Goal: Task Accomplishment & Management: Use online tool/utility

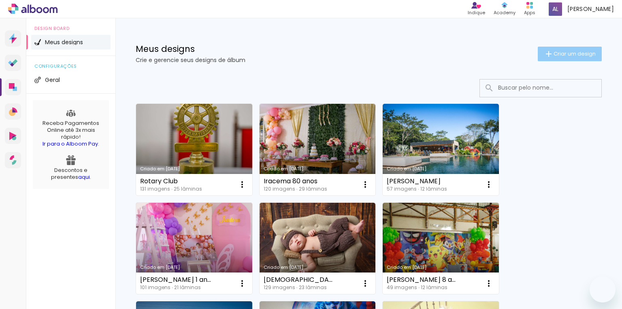
click at [578, 55] on span "Criar um design" at bounding box center [575, 53] width 42 height 5
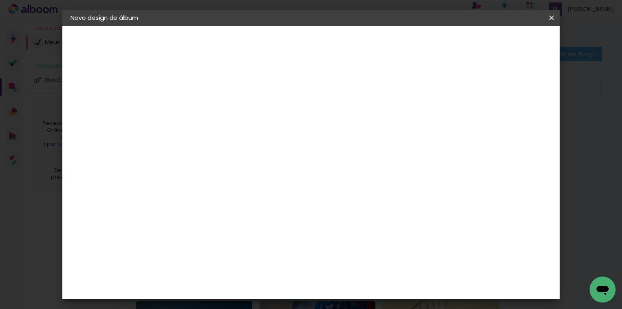
click at [203, 107] on input at bounding box center [203, 109] width 0 height 13
type input "[PERSON_NAME] 4 anos"
type paper-input "[PERSON_NAME] 4 anos"
click at [0, 0] on slot "Avançar" at bounding box center [0, 0] width 0 height 0
click at [355, 124] on paper-item "Tamanho Livre" at bounding box center [316, 123] width 78 height 18
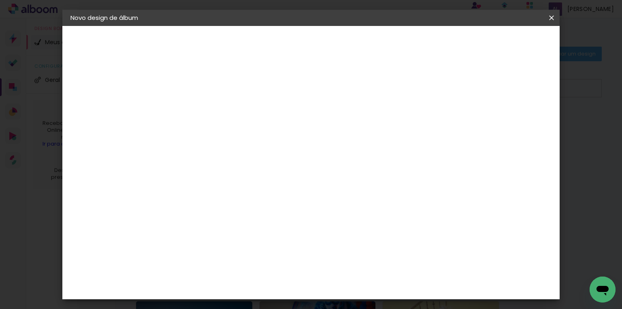
scroll to position [486, 0]
click at [224, 282] on div "Duboni Photobooks" at bounding box center [216, 288] width 38 height 13
click at [237, 264] on div "DreambooksPro" at bounding box center [223, 267] width 53 height 6
click at [0, 0] on slot "Avançar" at bounding box center [0, 0] width 0 height 0
click at [235, 135] on input "text" at bounding box center [219, 141] width 32 height 13
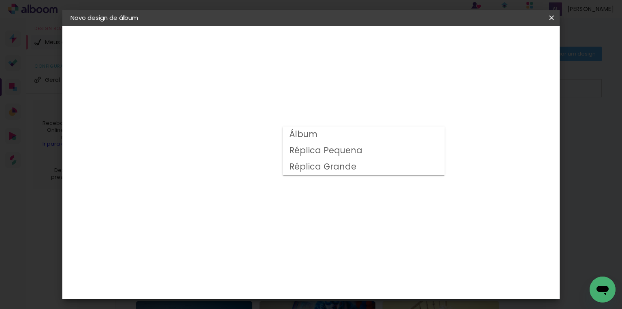
click at [0, 0] on slot "Álbum" at bounding box center [0, 0] width 0 height 0
type input "Álbum"
click at [258, 173] on span "30 × 25" at bounding box center [239, 181] width 38 height 17
click at [0, 0] on slot "Avançar" at bounding box center [0, 0] width 0 height 0
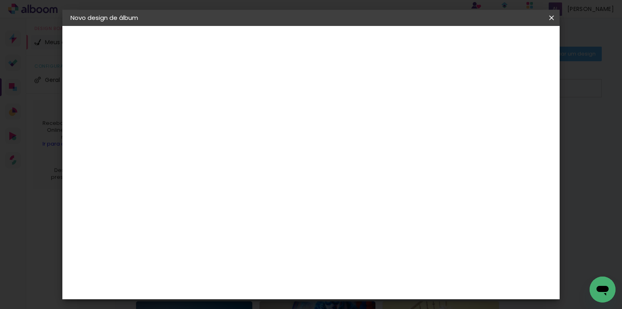
scroll to position [17, 0]
click at [502, 41] on span "Iniciar design" at bounding box center [484, 43] width 37 height 6
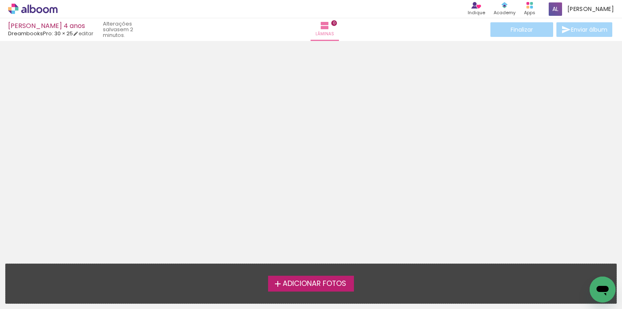
click at [310, 285] on span "Adicionar Fotos" at bounding box center [315, 283] width 64 height 7
click at [0, 0] on input "file" at bounding box center [0, 0] width 0 height 0
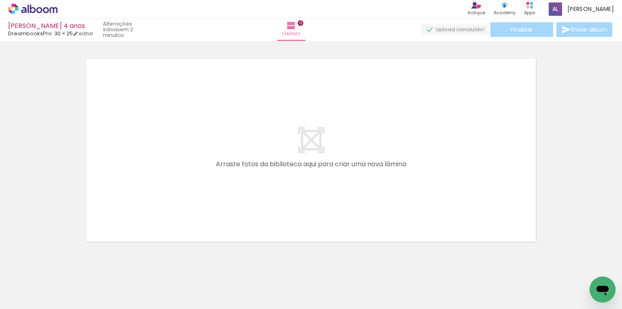
scroll to position [10, 0]
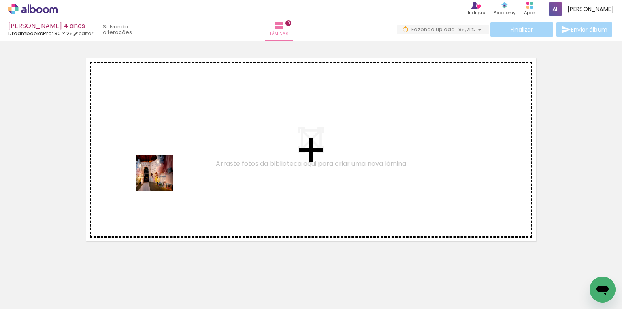
drag, startPoint x: 77, startPoint y: 282, endPoint x: 160, endPoint y: 179, distance: 132.8
click at [160, 179] on quentale-workspace at bounding box center [311, 154] width 622 height 309
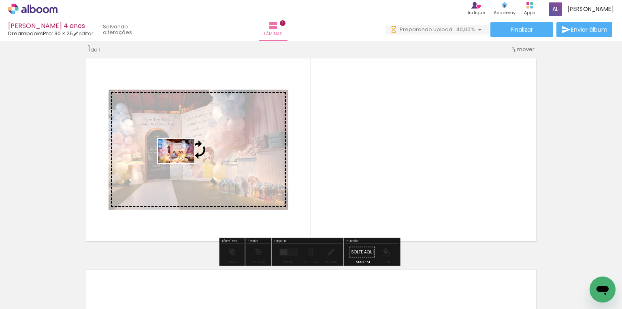
drag, startPoint x: 132, startPoint y: 282, endPoint x: 182, endPoint y: 163, distance: 129.3
click at [182, 163] on quentale-workspace at bounding box center [311, 154] width 622 height 309
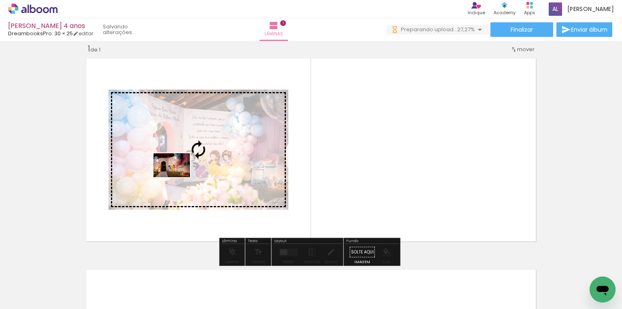
drag, startPoint x: 81, startPoint y: 282, endPoint x: 178, endPoint y: 177, distance: 142.2
click at [178, 177] on quentale-workspace at bounding box center [311, 154] width 622 height 309
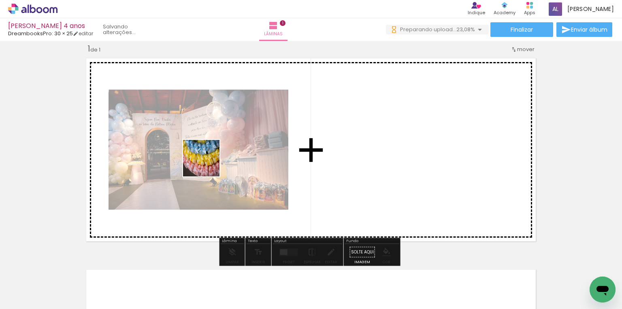
drag, startPoint x: 175, startPoint y: 279, endPoint x: 207, endPoint y: 164, distance: 119.2
click at [207, 164] on quentale-workspace at bounding box center [311, 154] width 622 height 309
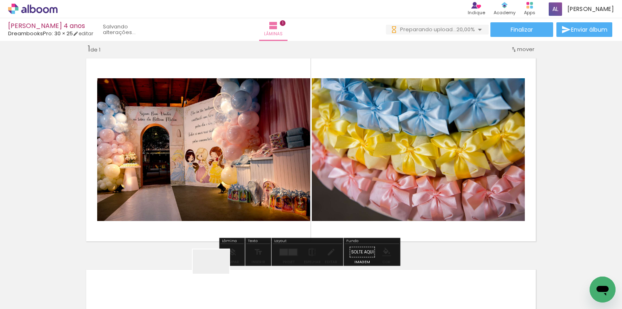
drag, startPoint x: 217, startPoint y: 273, endPoint x: 254, endPoint y: 281, distance: 37.6
click at [246, 192] on quentale-workspace at bounding box center [311, 154] width 622 height 309
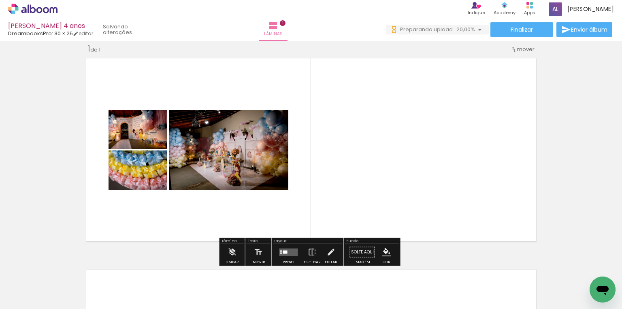
drag, startPoint x: 295, startPoint y: 228, endPoint x: 314, endPoint y: 267, distance: 43.8
click at [315, 186] on quentale-workspace at bounding box center [311, 154] width 622 height 309
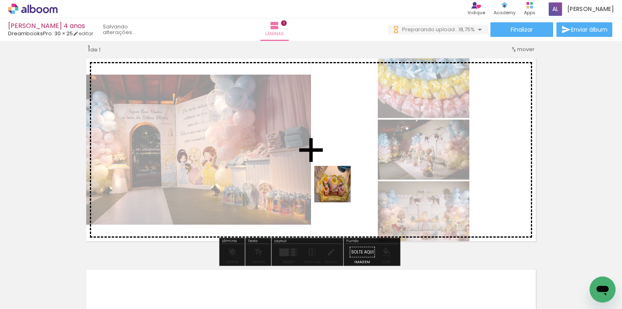
drag, startPoint x: 313, startPoint y: 273, endPoint x: 341, endPoint y: 264, distance: 29.9
click at [339, 188] on quentale-workspace at bounding box center [311, 154] width 622 height 309
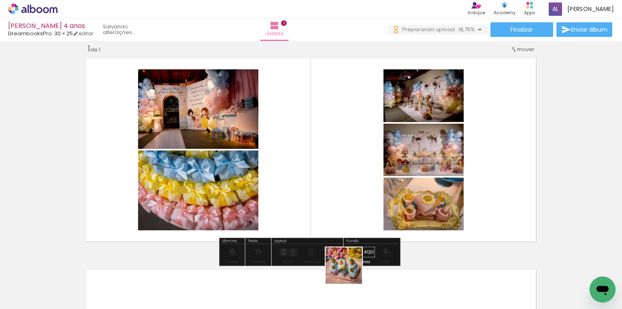
drag, startPoint x: 350, startPoint y: 271, endPoint x: 198, endPoint y: 19, distance: 294.5
click at [352, 188] on quentale-workspace at bounding box center [311, 154] width 622 height 309
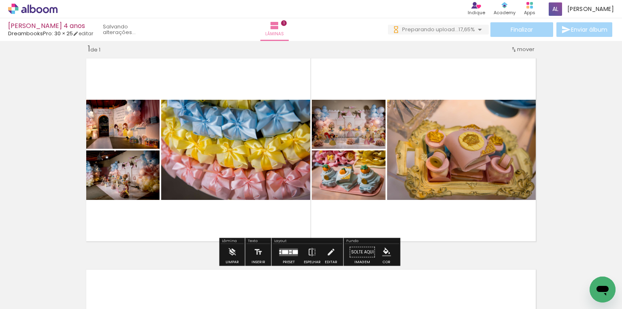
drag, startPoint x: 400, startPoint y: 277, endPoint x: 442, endPoint y: 271, distance: 42.1
click at [425, 167] on quentale-workspace at bounding box center [311, 154] width 622 height 309
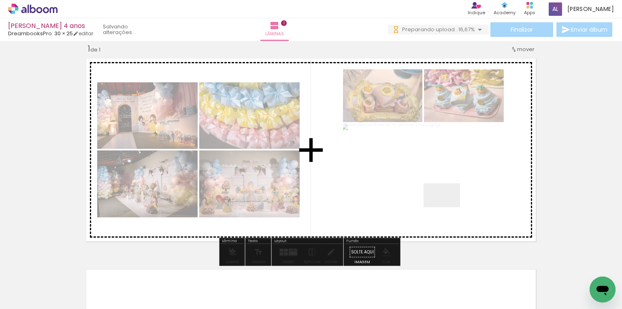
drag, startPoint x: 447, startPoint y: 281, endPoint x: 474, endPoint y: 278, distance: 27.3
click at [449, 197] on quentale-workspace at bounding box center [311, 154] width 622 height 309
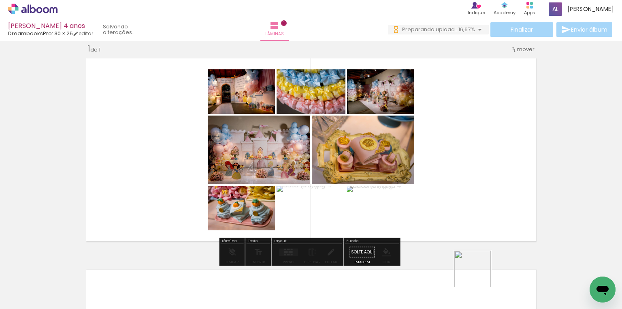
drag, startPoint x: 481, startPoint y: 284, endPoint x: 531, endPoint y: 286, distance: 50.7
click at [472, 201] on quentale-workspace at bounding box center [311, 154] width 622 height 309
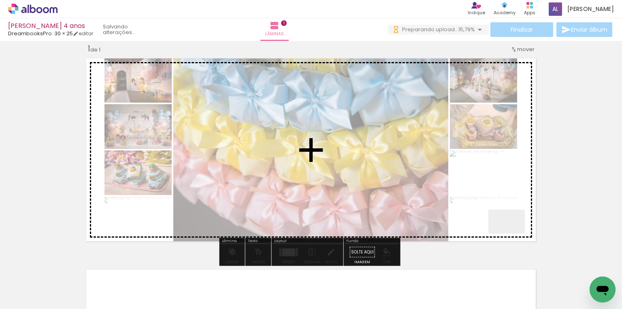
drag, startPoint x: 513, startPoint y: 234, endPoint x: 327, endPoint y: 308, distance: 200.6
click at [500, 209] on quentale-workspace at bounding box center [311, 154] width 622 height 309
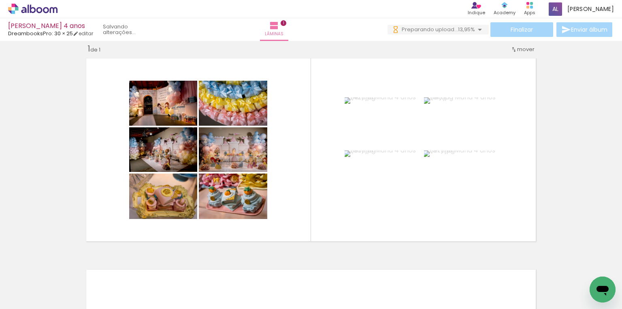
scroll to position [0, 337]
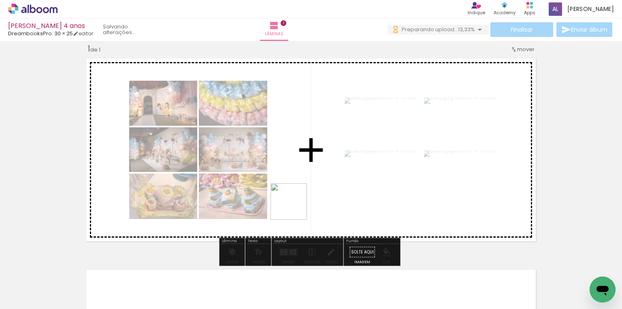
drag, startPoint x: 250, startPoint y: 289, endPoint x: 300, endPoint y: 267, distance: 55.0
click at [301, 192] on quentale-workspace at bounding box center [311, 154] width 622 height 309
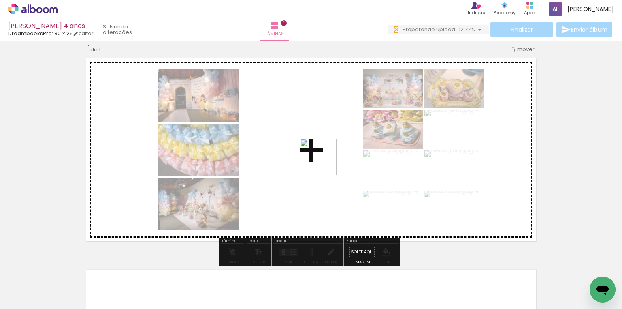
drag, startPoint x: 298, startPoint y: 280, endPoint x: 325, endPoint y: 153, distance: 130.0
click at [326, 152] on quentale-workspace at bounding box center [311, 154] width 622 height 309
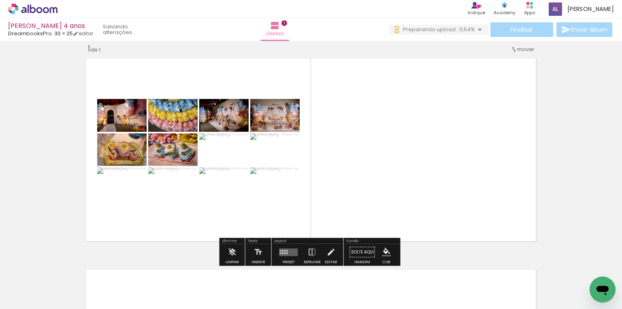
click at [284, 247] on div at bounding box center [289, 252] width 22 height 16
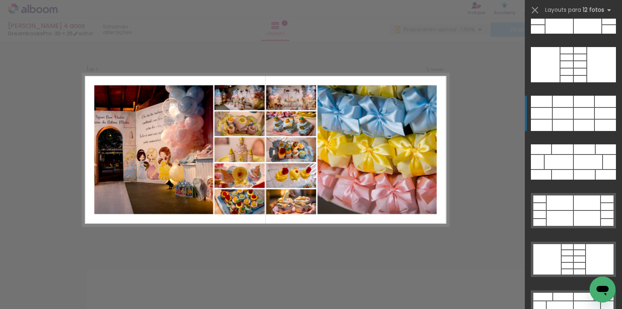
scroll to position [876, 0]
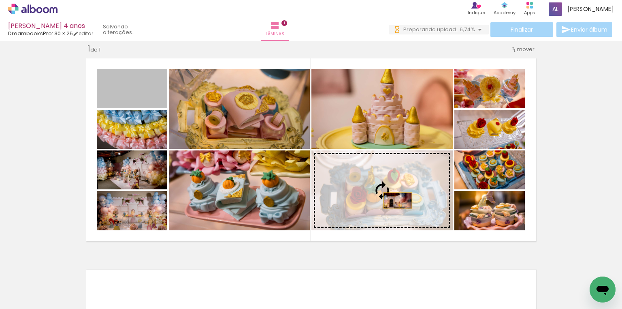
drag, startPoint x: 138, startPoint y: 95, endPoint x: 396, endPoint y: 201, distance: 278.4
click at [0, 0] on slot at bounding box center [0, 0] width 0 height 0
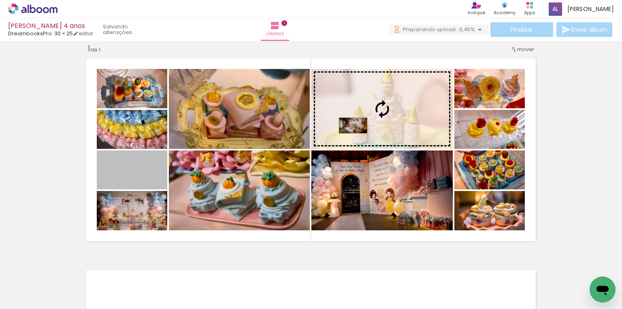
drag, startPoint x: 134, startPoint y: 177, endPoint x: 370, endPoint y: 124, distance: 241.6
click at [0, 0] on slot at bounding box center [0, 0] width 0 height 0
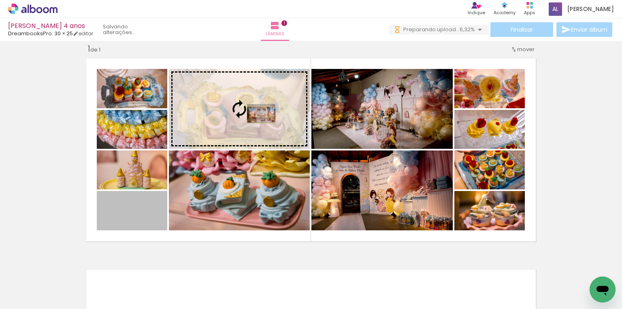
drag, startPoint x: 140, startPoint y: 218, endPoint x: 259, endPoint y: 115, distance: 157.4
click at [0, 0] on slot at bounding box center [0, 0] width 0 height 0
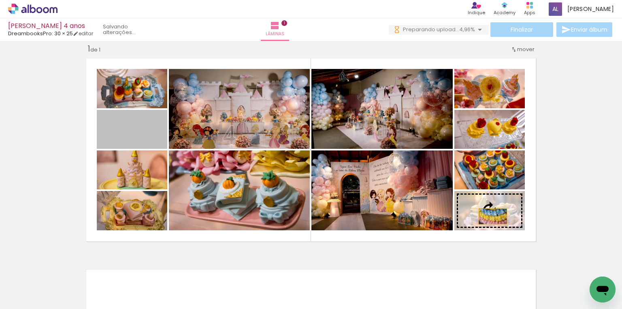
drag, startPoint x: 139, startPoint y: 132, endPoint x: 488, endPoint y: 211, distance: 357.6
click at [0, 0] on slot at bounding box center [0, 0] width 0 height 0
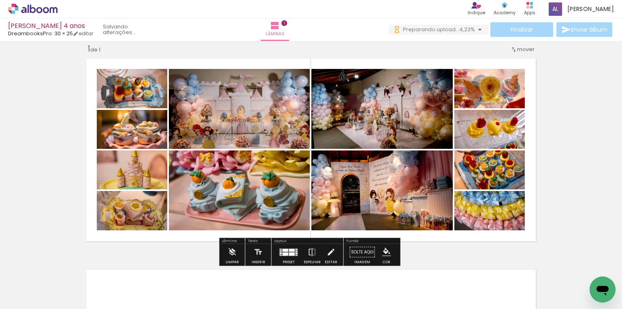
click at [24, 299] on span "Adicionar Fotos" at bounding box center [29, 297] width 24 height 9
click at [0, 0] on input "file" at bounding box center [0, 0] width 0 height 0
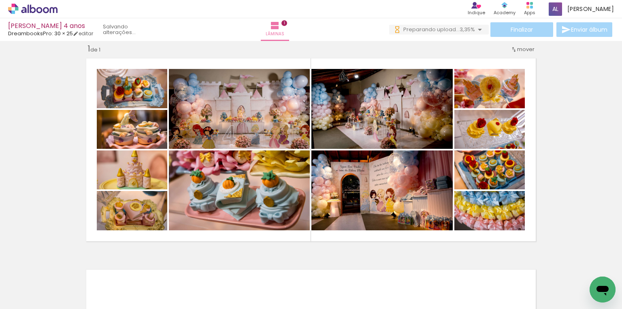
scroll to position [0, 0]
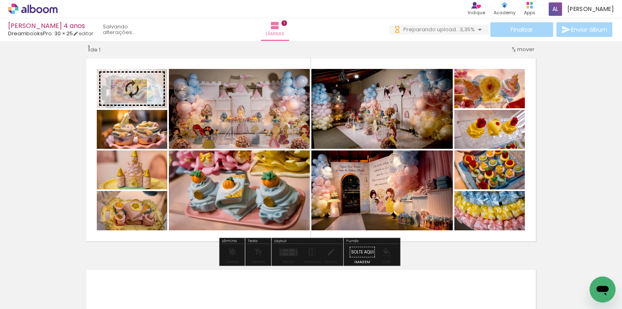
drag, startPoint x: 357, startPoint y: 287, endPoint x: 135, endPoint y: 104, distance: 287.5
click at [135, 104] on quentale-workspace at bounding box center [311, 154] width 622 height 309
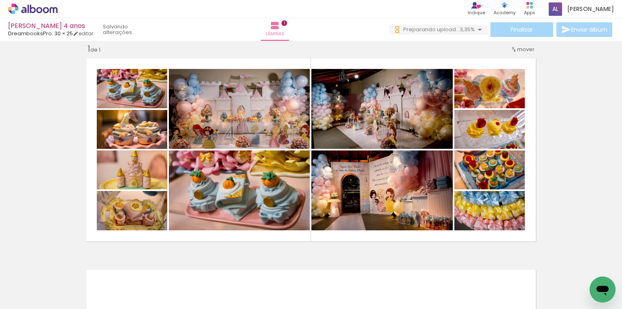
scroll to position [0, 7569]
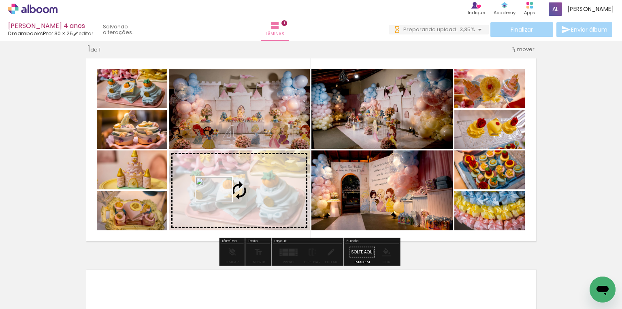
drag, startPoint x: 504, startPoint y: 284, endPoint x: 220, endPoint y: 201, distance: 295.3
click at [220, 201] on quentale-workspace at bounding box center [311, 154] width 622 height 309
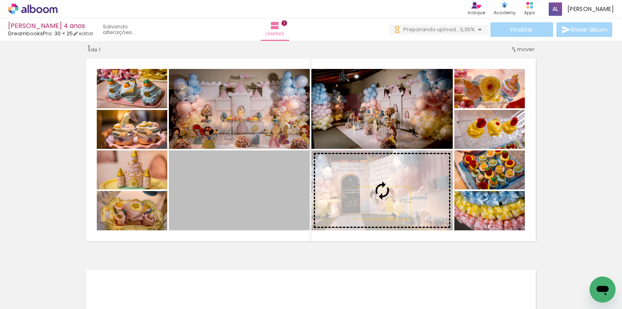
drag, startPoint x: 233, startPoint y: 198, endPoint x: 380, endPoint y: 203, distance: 147.2
click at [0, 0] on slot at bounding box center [0, 0] width 0 height 0
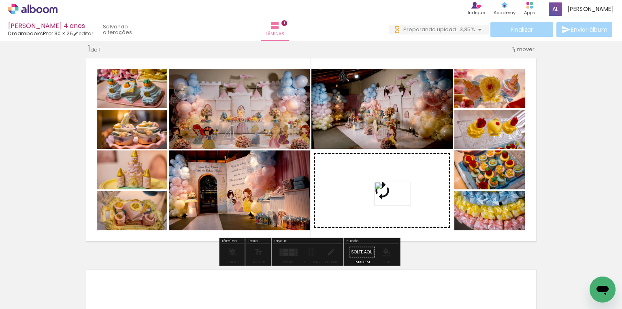
drag, startPoint x: 583, startPoint y: 282, endPoint x: 399, endPoint y: 206, distance: 199.1
click at [399, 206] on quentale-workspace at bounding box center [311, 154] width 622 height 309
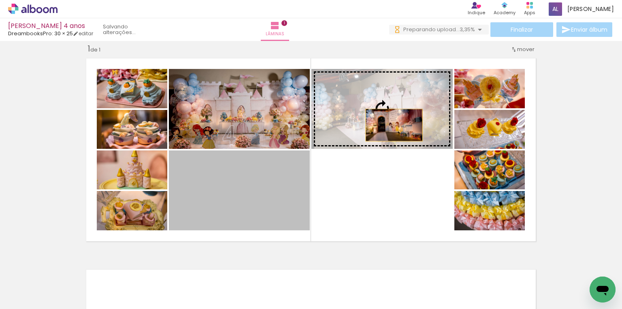
drag, startPoint x: 276, startPoint y: 213, endPoint x: 392, endPoint y: 125, distance: 145.5
click at [0, 0] on slot at bounding box center [0, 0] width 0 height 0
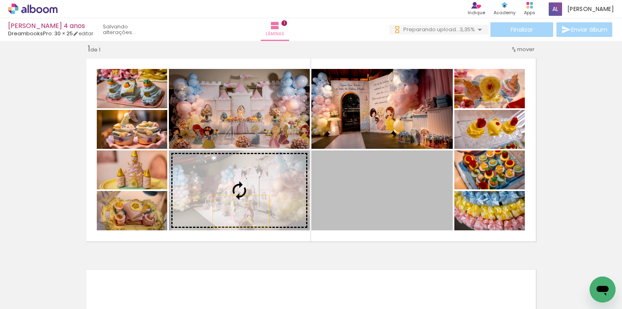
drag, startPoint x: 389, startPoint y: 211, endPoint x: 238, endPoint y: 211, distance: 150.7
click at [0, 0] on slot at bounding box center [0, 0] width 0 height 0
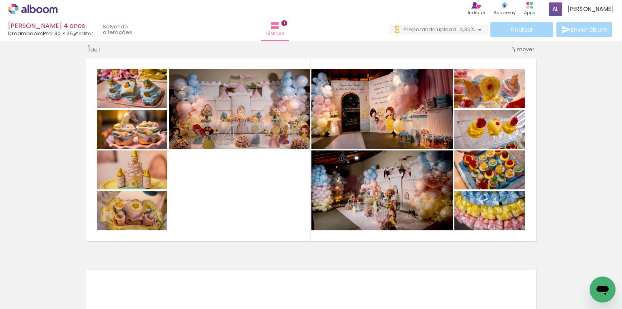
click at [500, 284] on div at bounding box center [499, 281] width 40 height 27
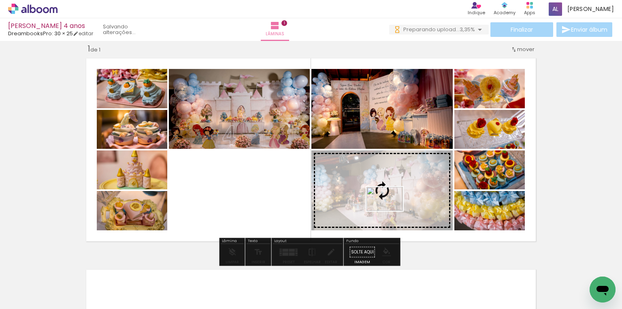
drag, startPoint x: 460, startPoint y: 286, endPoint x: 391, endPoint y: 211, distance: 101.8
click at [391, 211] on quentale-workspace at bounding box center [311, 154] width 622 height 309
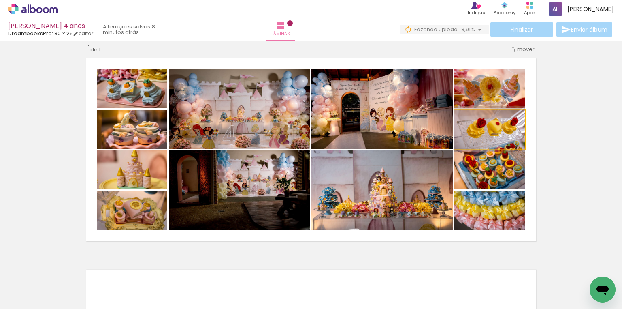
click at [496, 137] on quentale-photo at bounding box center [490, 129] width 70 height 39
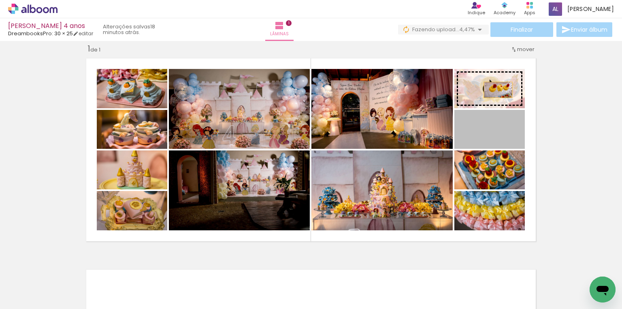
drag, startPoint x: 499, startPoint y: 134, endPoint x: 496, endPoint y: 90, distance: 44.7
click at [0, 0] on slot at bounding box center [0, 0] width 0 height 0
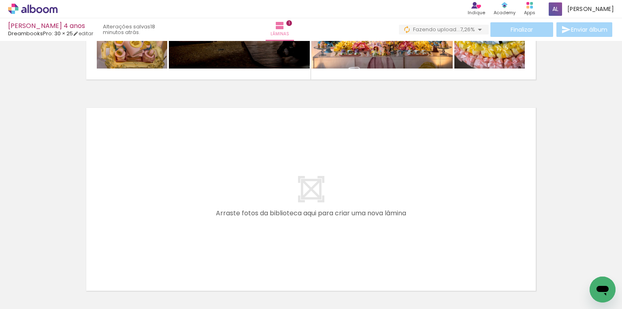
scroll to position [172, 0]
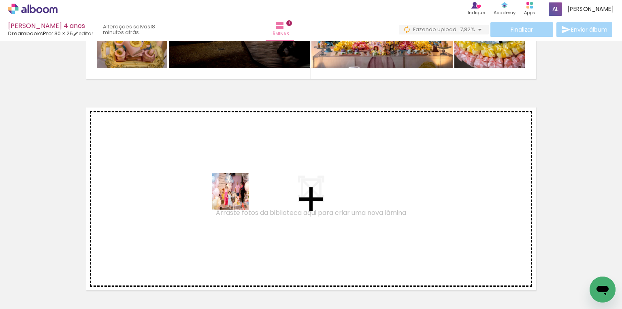
drag, startPoint x: 243, startPoint y: 282, endPoint x: 237, endPoint y: 197, distance: 84.9
click at [237, 197] on quentale-workspace at bounding box center [311, 154] width 622 height 309
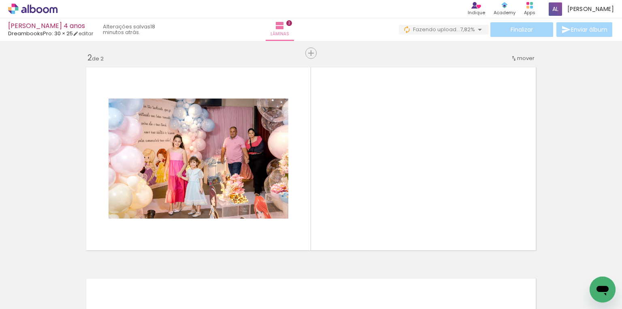
scroll to position [221, 0]
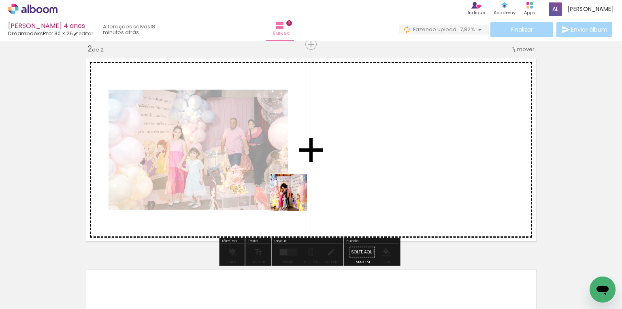
drag, startPoint x: 296, startPoint y: 285, endPoint x: 295, endPoint y: 199, distance: 86.7
click at [295, 199] on quentale-workspace at bounding box center [311, 154] width 622 height 309
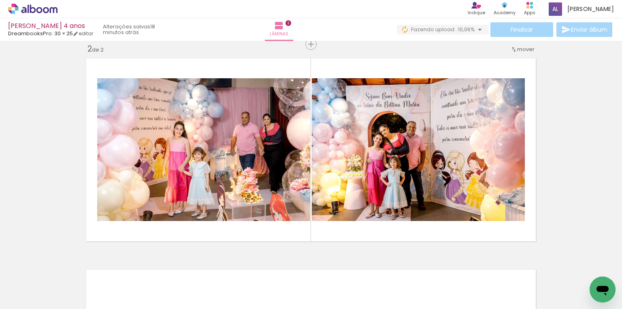
scroll to position [0, 629]
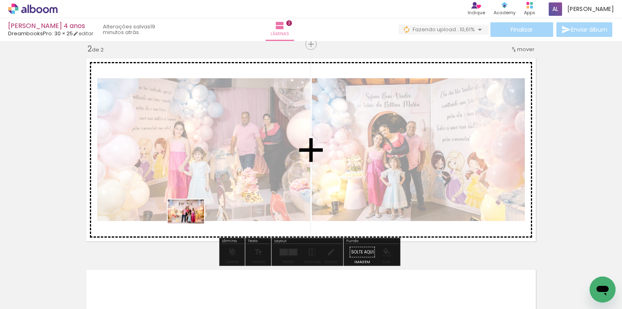
drag, startPoint x: 142, startPoint y: 286, endPoint x: 192, endPoint y: 224, distance: 79.9
click at [192, 224] on quentale-workspace at bounding box center [311, 154] width 622 height 309
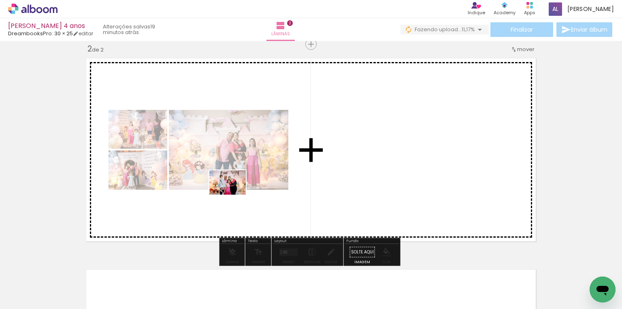
drag, startPoint x: 175, startPoint y: 287, endPoint x: 234, endPoint y: 194, distance: 109.5
click at [234, 194] on quentale-workspace at bounding box center [311, 154] width 622 height 309
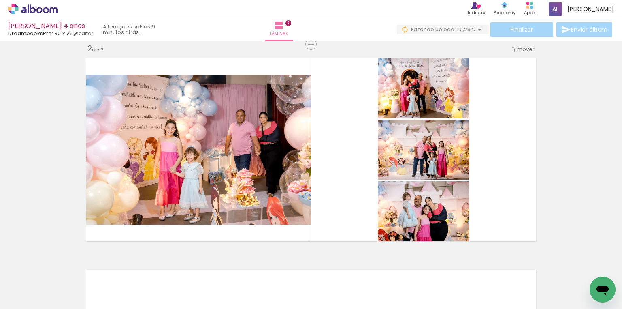
scroll to position [0, 1224]
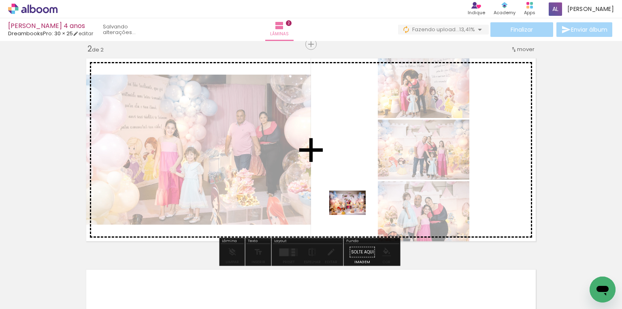
drag, startPoint x: 220, startPoint y: 282, endPoint x: 354, endPoint y: 215, distance: 149.7
click at [354, 215] on quentale-workspace at bounding box center [311, 154] width 622 height 309
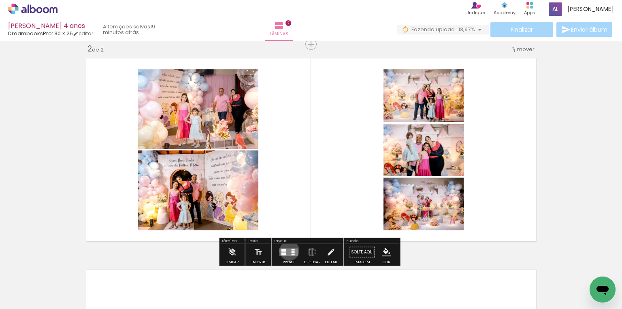
click at [288, 250] on quentale-layouter at bounding box center [289, 252] width 19 height 8
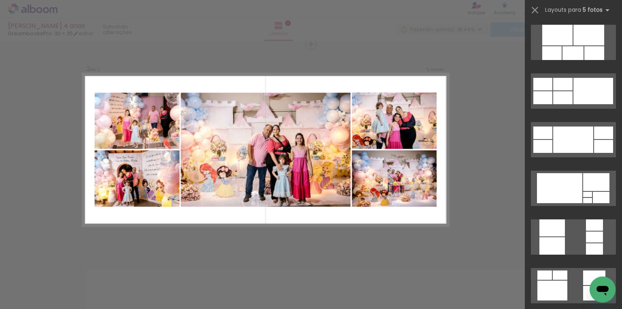
scroll to position [389, 0]
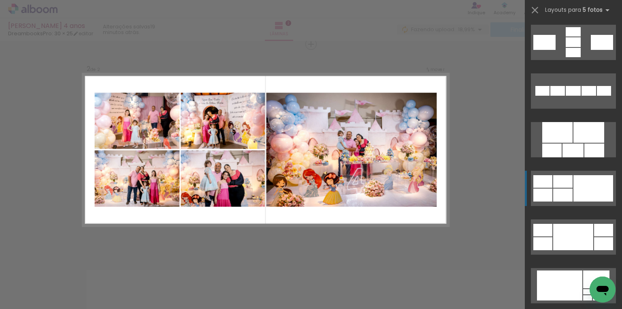
click at [583, 295] on div at bounding box center [587, 297] width 9 height 5
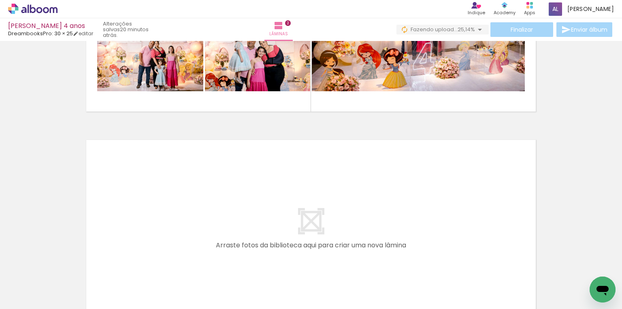
scroll to position [0, 1036]
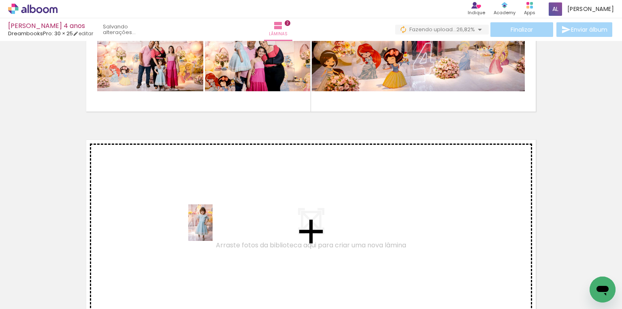
drag, startPoint x: 228, startPoint y: 282, endPoint x: 213, endPoint y: 229, distance: 55.3
click at [213, 229] on quentale-workspace at bounding box center [311, 154] width 622 height 309
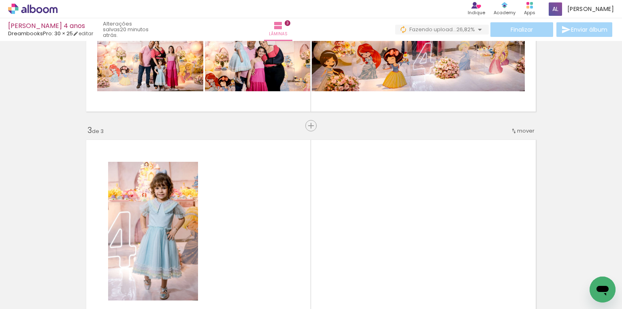
scroll to position [432, 0]
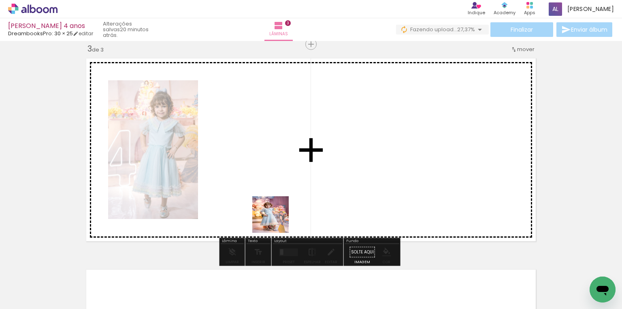
drag, startPoint x: 279, startPoint y: 284, endPoint x: 276, endPoint y: 219, distance: 65.7
click at [276, 219] on quentale-workspace at bounding box center [311, 154] width 622 height 309
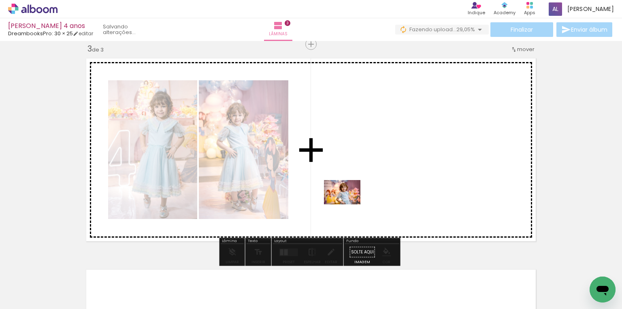
drag, startPoint x: 325, startPoint y: 282, endPoint x: 348, endPoint y: 204, distance: 81.3
click at [348, 204] on quentale-workspace at bounding box center [311, 154] width 622 height 309
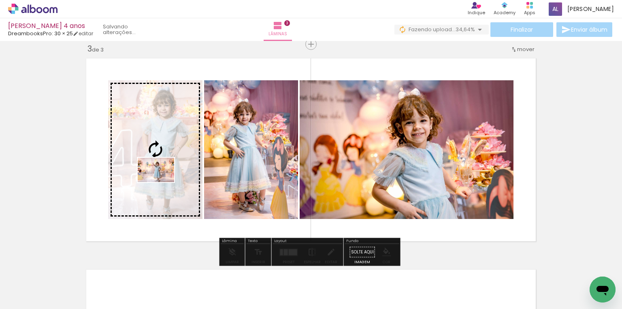
drag, startPoint x: 142, startPoint y: 281, endPoint x: 162, endPoint y: 182, distance: 101.3
click at [162, 182] on quentale-workspace at bounding box center [311, 154] width 622 height 309
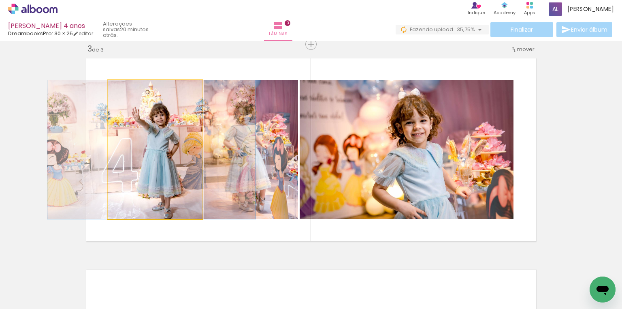
drag, startPoint x: 141, startPoint y: 164, endPoint x: 138, endPoint y: 145, distance: 19.8
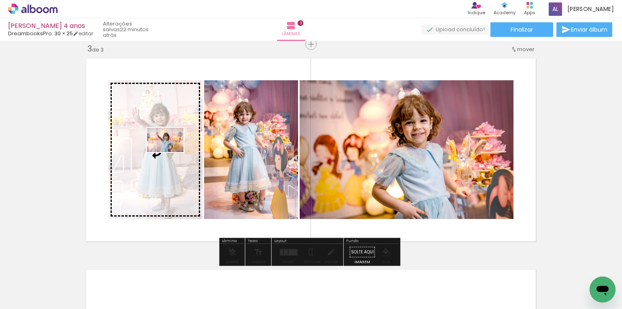
drag, startPoint x: 190, startPoint y: 284, endPoint x: 171, endPoint y: 152, distance: 133.0
click at [171, 152] on quentale-workspace at bounding box center [311, 154] width 622 height 309
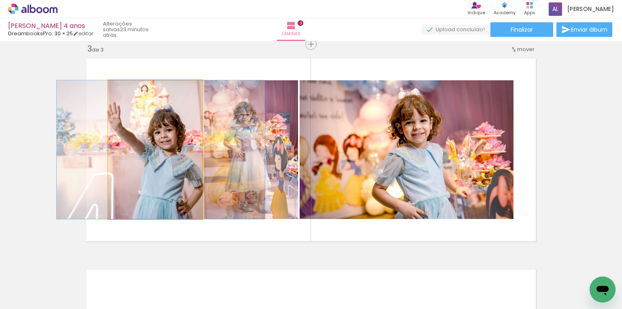
drag, startPoint x: 167, startPoint y: 152, endPoint x: 173, endPoint y: 154, distance: 5.9
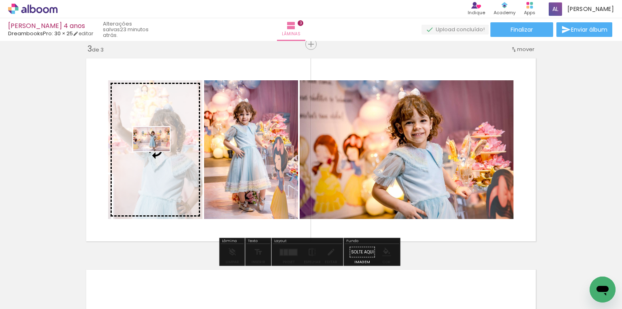
drag, startPoint x: 136, startPoint y: 287, endPoint x: 158, endPoint y: 151, distance: 137.5
click at [158, 151] on quentale-workspace at bounding box center [311, 154] width 622 height 309
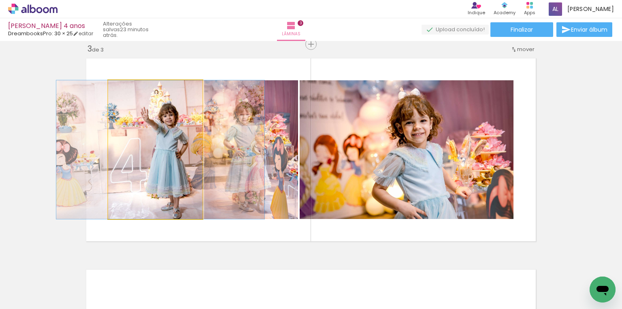
drag, startPoint x: 169, startPoint y: 163, endPoint x: 175, endPoint y: 161, distance: 5.5
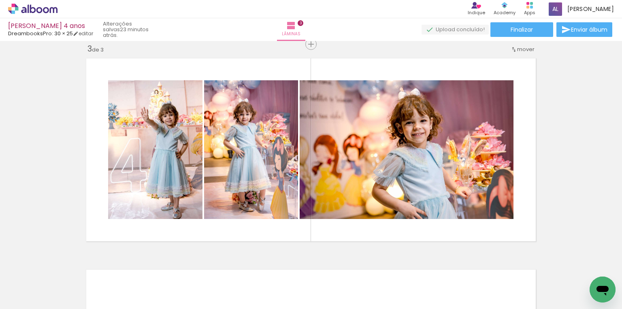
scroll to position [0, 718]
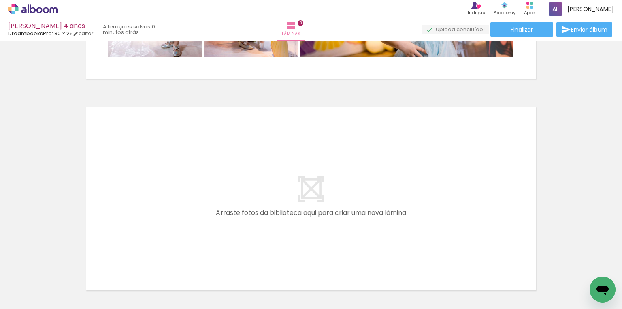
scroll to position [465, 0]
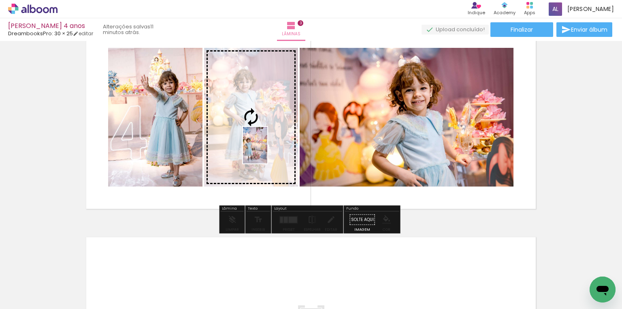
drag, startPoint x: 495, startPoint y: 277, endPoint x: 267, endPoint y: 151, distance: 260.0
click at [267, 151] on quentale-workspace at bounding box center [311, 154] width 622 height 309
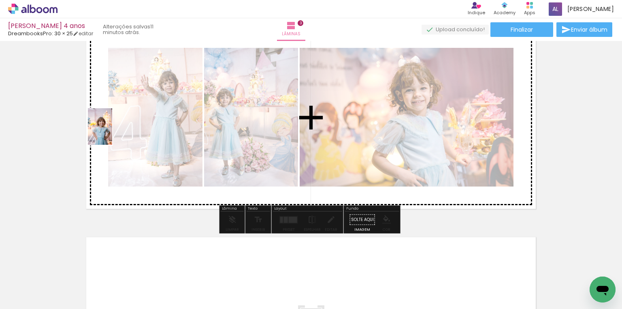
drag, startPoint x: 530, startPoint y: 280, endPoint x: 112, endPoint y: 132, distance: 442.9
click at [112, 132] on quentale-workspace at bounding box center [311, 154] width 622 height 309
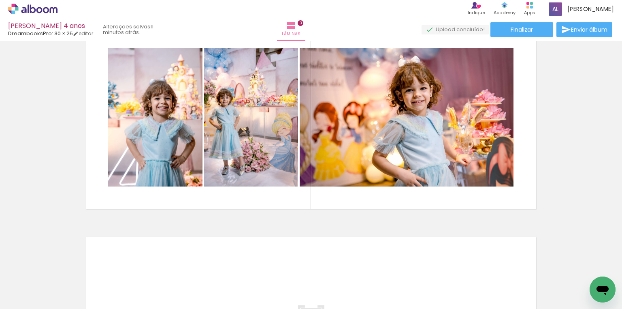
scroll to position [0, 766]
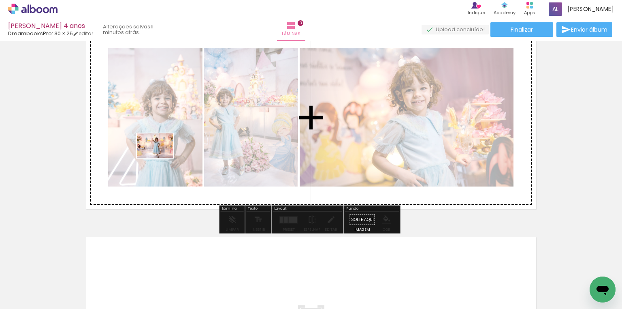
drag, startPoint x: 413, startPoint y: 285, endPoint x: 161, endPoint y: 158, distance: 282.5
click at [161, 158] on quentale-workspace at bounding box center [311, 154] width 622 height 309
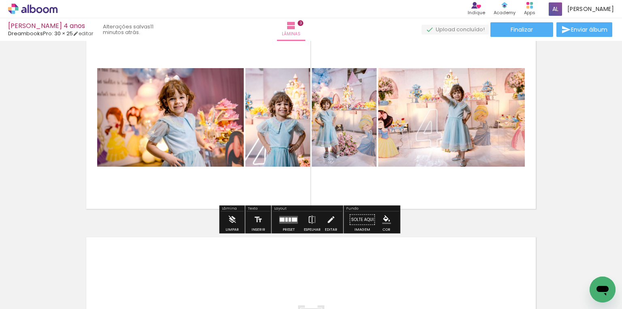
click at [484, 129] on quentale-photo at bounding box center [451, 117] width 147 height 98
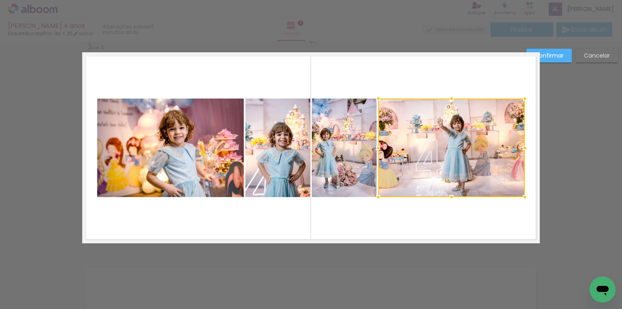
scroll to position [432, 0]
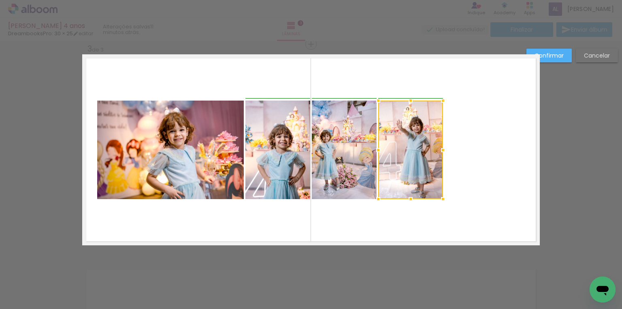
drag, startPoint x: 523, startPoint y: 150, endPoint x: 438, endPoint y: 152, distance: 85.5
click at [438, 152] on div at bounding box center [443, 150] width 16 height 16
click at [256, 142] on quentale-photo at bounding box center [278, 149] width 65 height 98
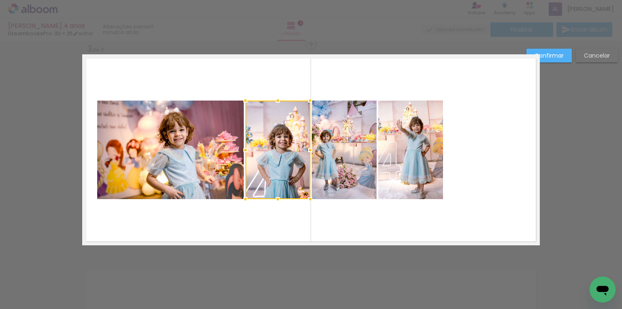
click at [256, 142] on div at bounding box center [278, 149] width 65 height 98
click at [332, 143] on quentale-photo at bounding box center [344, 149] width 65 height 98
click at [419, 143] on quentale-photo at bounding box center [410, 149] width 65 height 98
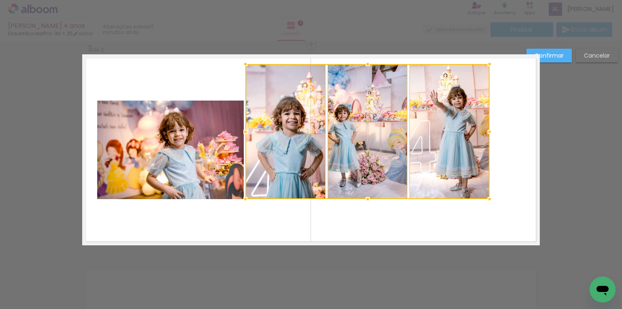
drag, startPoint x: 441, startPoint y: 103, endPoint x: 491, endPoint y: 66, distance: 62.3
click at [491, 66] on div at bounding box center [490, 64] width 16 height 16
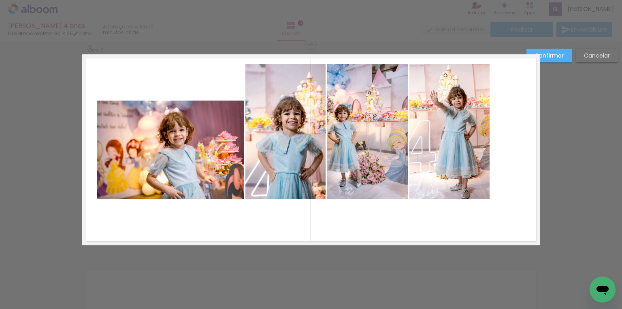
click at [291, 110] on quentale-photo at bounding box center [286, 131] width 80 height 135
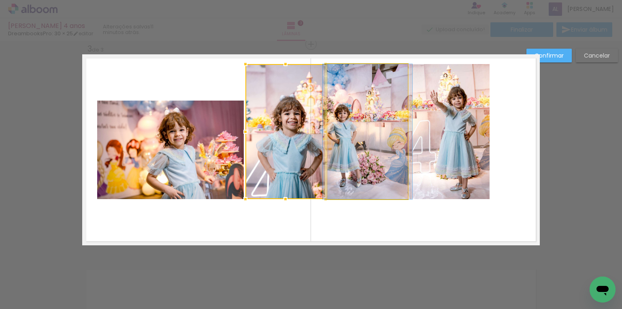
click at [375, 112] on quentale-photo at bounding box center [367, 131] width 81 height 135
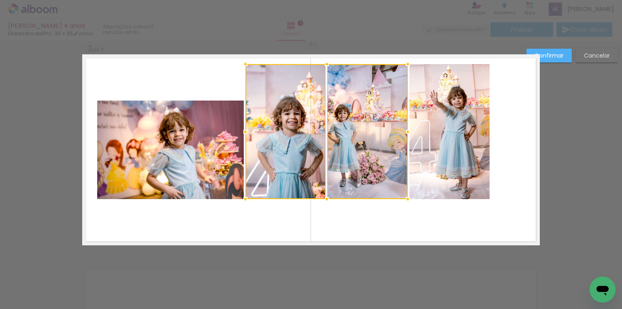
click at [454, 111] on quentale-photo at bounding box center [450, 131] width 80 height 135
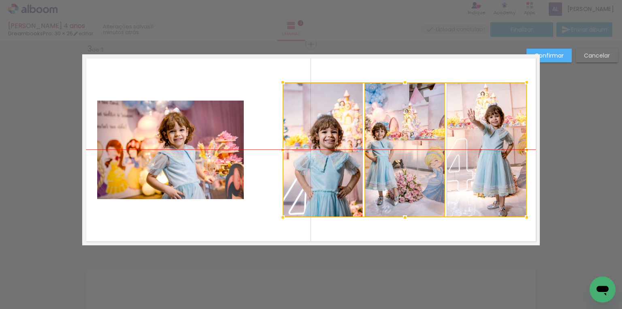
drag, startPoint x: 378, startPoint y: 119, endPoint x: 217, endPoint y: 138, distance: 161.6
click at [414, 135] on div at bounding box center [405, 149] width 244 height 135
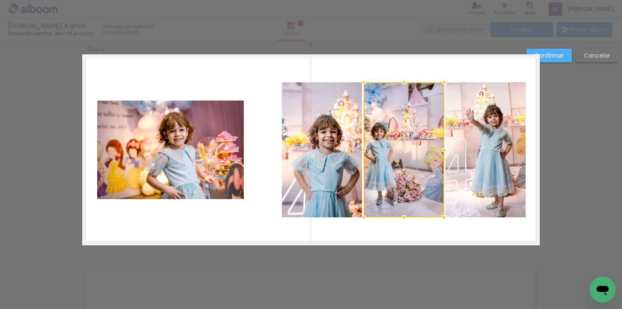
click at [191, 141] on quentale-photo at bounding box center [170, 149] width 147 height 98
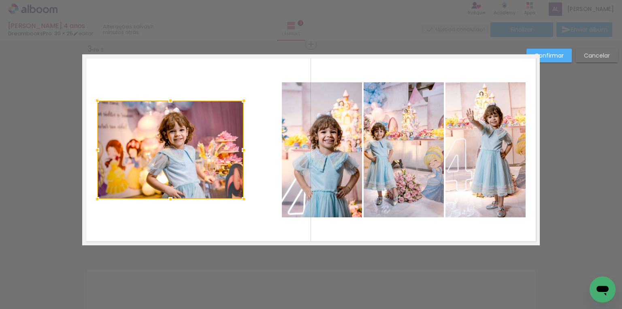
click at [191, 141] on div at bounding box center [170, 149] width 147 height 98
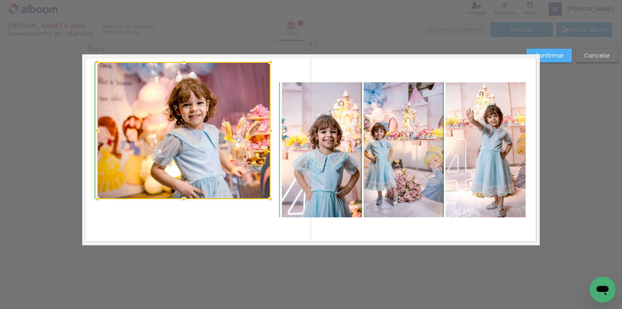
drag, startPoint x: 238, startPoint y: 101, endPoint x: 230, endPoint y: 91, distance: 13.0
click at [265, 63] on div at bounding box center [271, 62] width 16 height 16
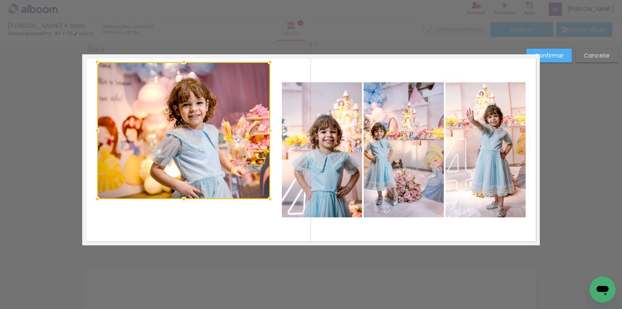
click at [163, 177] on div at bounding box center [183, 130] width 173 height 137
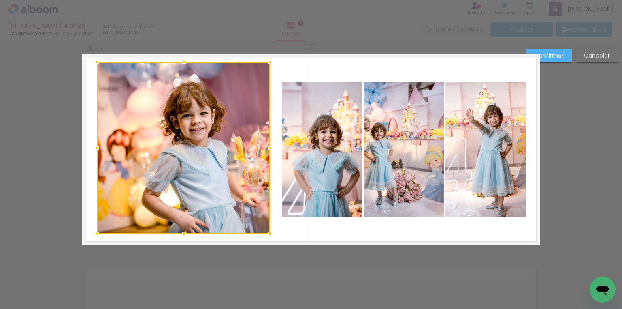
drag, startPoint x: 180, startPoint y: 203, endPoint x: 177, endPoint y: 239, distance: 36.2
click at [177, 239] on div at bounding box center [184, 233] width 16 height 16
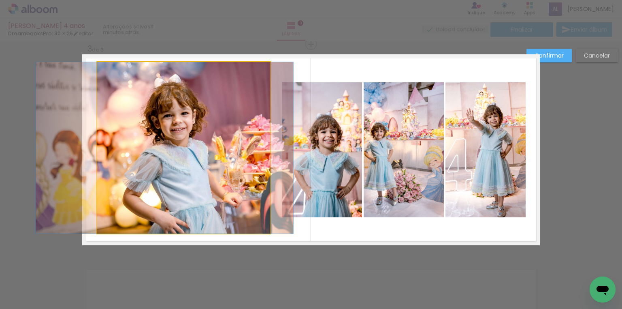
drag, startPoint x: 223, startPoint y: 179, endPoint x: 204, endPoint y: 179, distance: 19.0
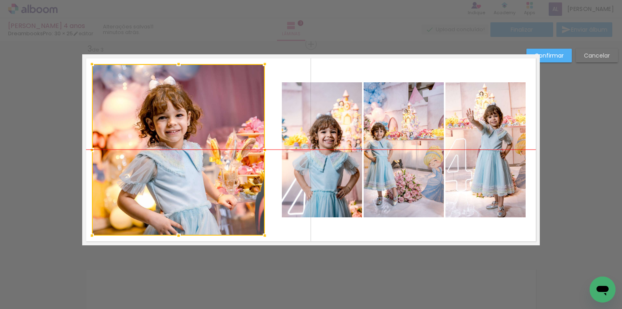
drag, startPoint x: 208, startPoint y: 171, endPoint x: 203, endPoint y: 170, distance: 5.3
click at [203, 170] on div at bounding box center [178, 149] width 173 height 171
click at [256, 157] on div at bounding box center [178, 149] width 173 height 171
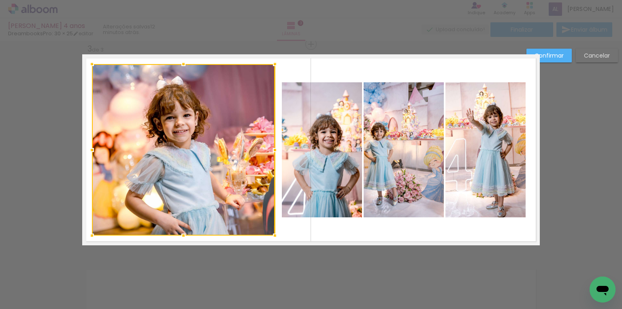
drag, startPoint x: 264, startPoint y: 148, endPoint x: 271, endPoint y: 149, distance: 7.3
click at [271, 149] on div at bounding box center [275, 150] width 16 height 16
click at [306, 155] on quentale-photo at bounding box center [322, 149] width 80 height 135
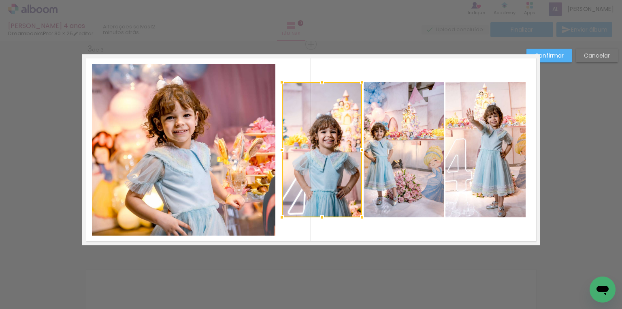
click at [407, 155] on quentale-photo at bounding box center [404, 149] width 81 height 135
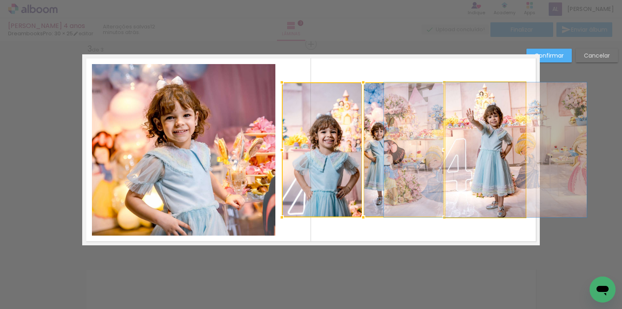
click at [459, 151] on quentale-photo at bounding box center [486, 149] width 80 height 135
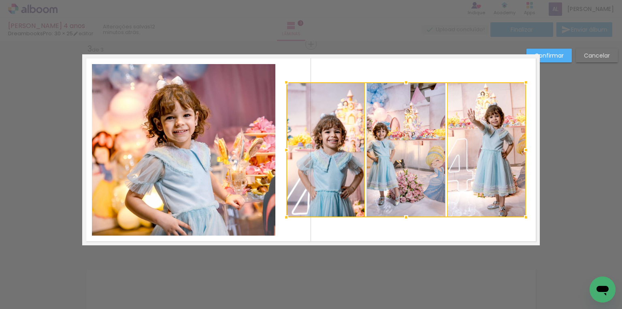
drag, startPoint x: 282, startPoint y: 150, endPoint x: 286, endPoint y: 150, distance: 4.5
click at [286, 150] on div at bounding box center [286, 150] width 16 height 16
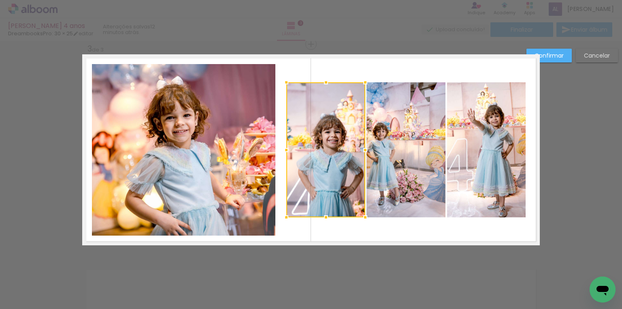
click at [553, 49] on paper-button "Confirmar" at bounding box center [549, 56] width 45 height 14
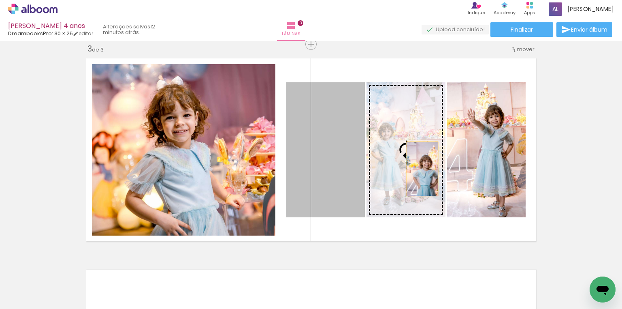
drag, startPoint x: 355, startPoint y: 172, endPoint x: 420, endPoint y: 169, distance: 64.9
click at [0, 0] on slot at bounding box center [0, 0] width 0 height 0
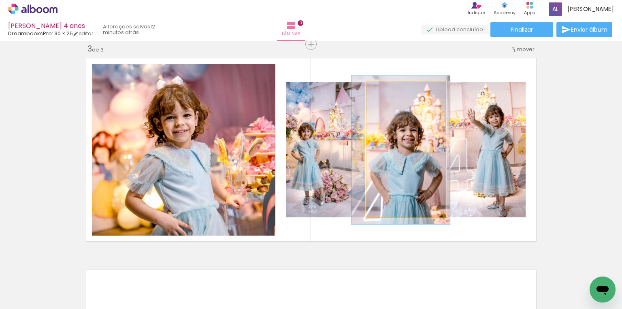
type paper-slider "111"
click at [390, 91] on div at bounding box center [388, 90] width 13 height 13
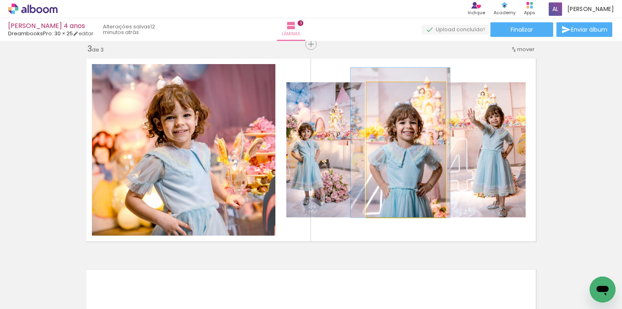
drag, startPoint x: 403, startPoint y: 135, endPoint x: 403, endPoint y: 125, distance: 9.3
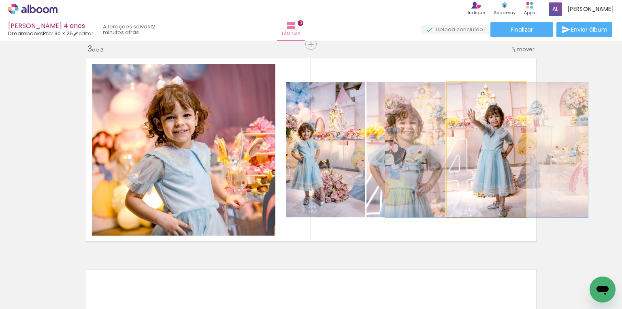
click at [491, 160] on quentale-photo at bounding box center [486, 149] width 79 height 135
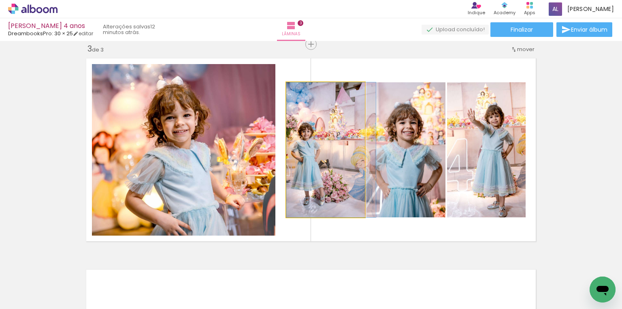
drag, startPoint x: 327, startPoint y: 175, endPoint x: 339, endPoint y: 175, distance: 11.3
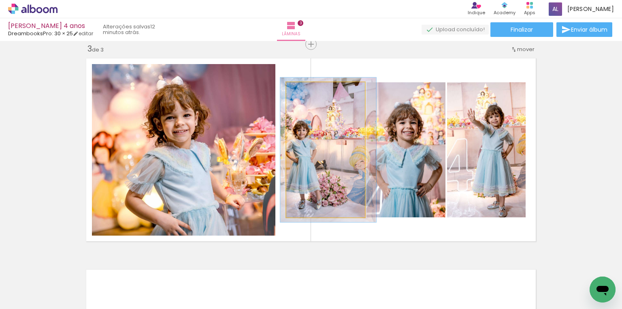
type paper-slider "109"
click at [308, 91] on div at bounding box center [307, 90] width 13 height 13
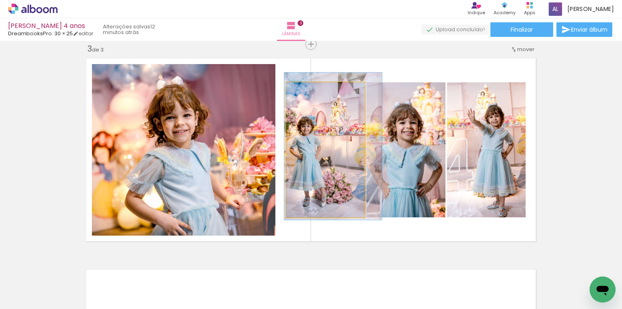
drag, startPoint x: 321, startPoint y: 142, endPoint x: 324, endPoint y: 139, distance: 4.3
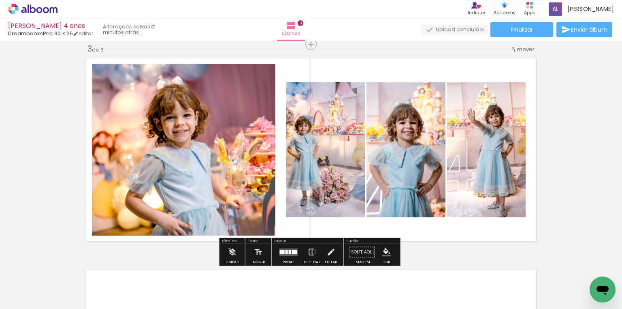
click at [286, 154] on quentale-photo at bounding box center [325, 149] width 79 height 135
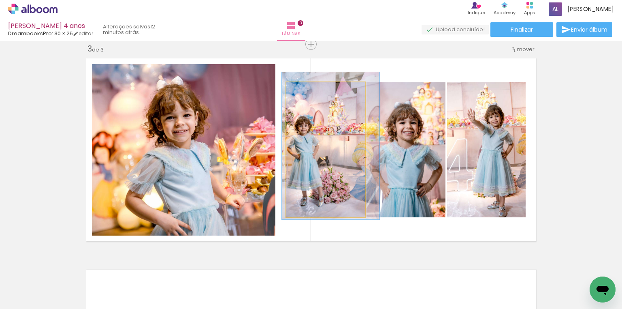
click at [286, 154] on quentale-photo at bounding box center [325, 149] width 79 height 135
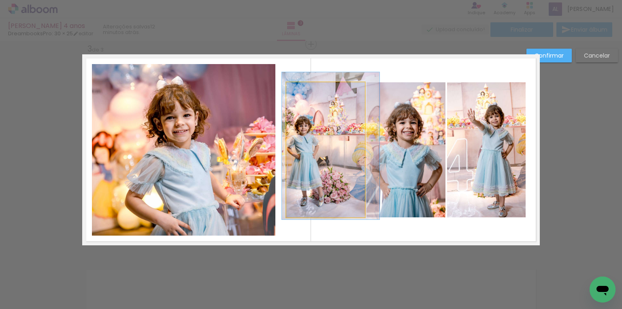
click at [286, 152] on quentale-photo at bounding box center [325, 149] width 79 height 135
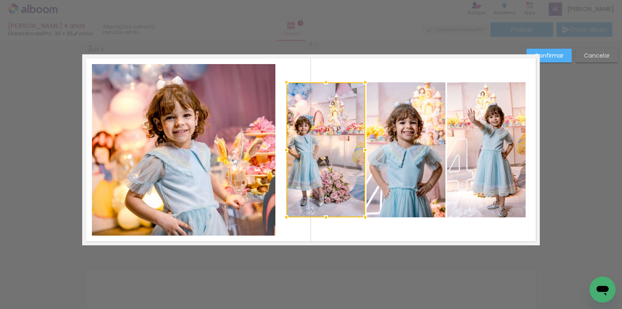
click at [285, 152] on div at bounding box center [286, 150] width 16 height 16
click at [406, 154] on quentale-photo at bounding box center [406, 149] width 79 height 135
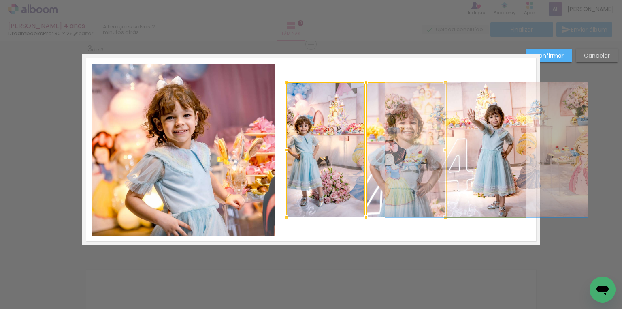
click at [472, 147] on quentale-photo at bounding box center [486, 149] width 79 height 135
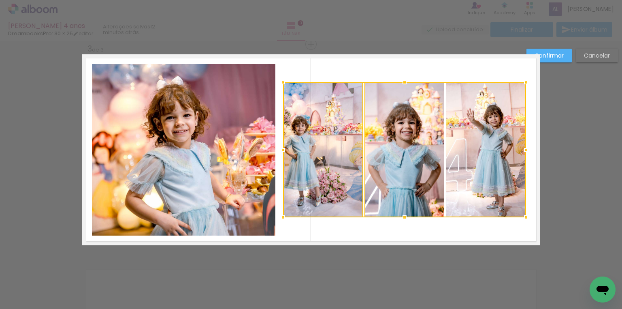
click at [279, 149] on div at bounding box center [283, 150] width 16 height 16
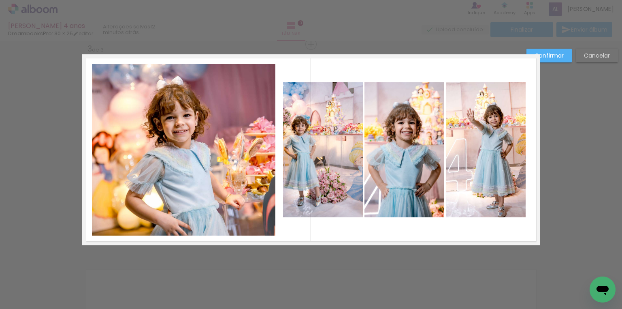
click at [0, 0] on slot "Confirmar" at bounding box center [0, 0] width 0 height 0
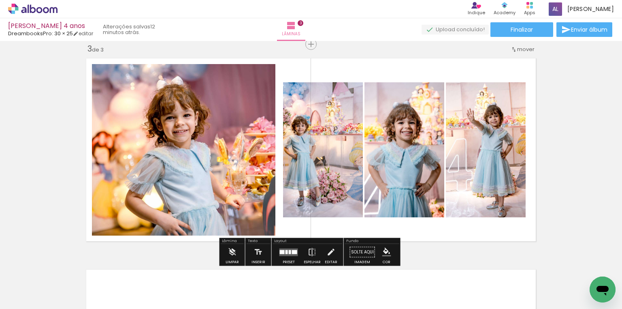
click at [209, 118] on quentale-photo at bounding box center [183, 149] width 183 height 171
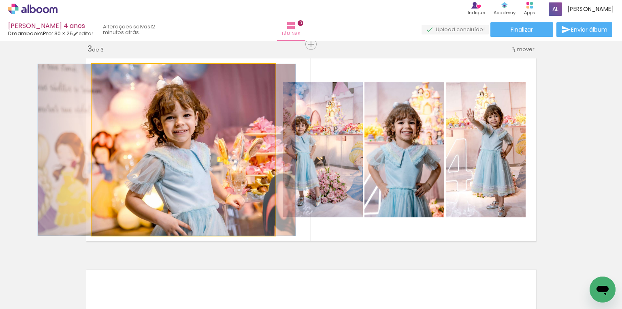
click at [208, 118] on quentale-photo at bounding box center [183, 149] width 183 height 171
click at [209, 118] on quentale-photo at bounding box center [183, 149] width 183 height 171
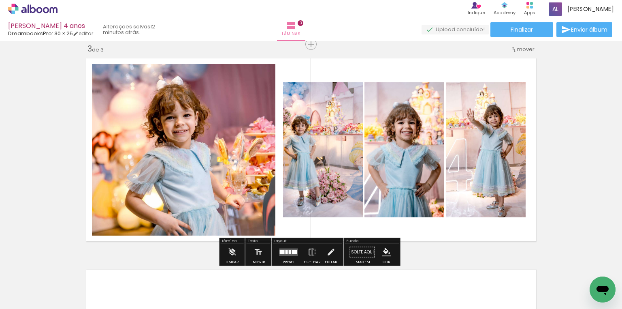
click at [209, 120] on quentale-photo at bounding box center [183, 149] width 183 height 171
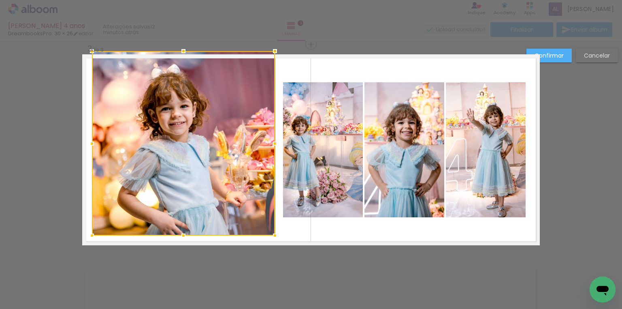
drag, startPoint x: 180, startPoint y: 64, endPoint x: 156, endPoint y: 71, distance: 25.5
click at [177, 0] on div "Bettina Maria 4 anos DreambooksPro: 30 × 25 editar 12 minutos atrás. Lâminas 3 …" at bounding box center [311, 0] width 622 height 0
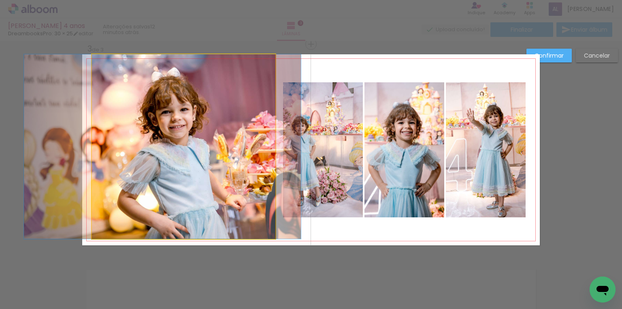
click at [146, 104] on quentale-photo at bounding box center [183, 146] width 183 height 184
click at [146, 104] on div at bounding box center [183, 143] width 183 height 184
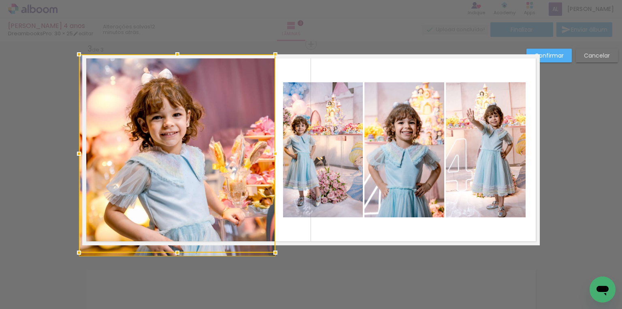
drag, startPoint x: 92, startPoint y: 143, endPoint x: 23, endPoint y: 150, distance: 69.3
click at [18, 145] on div "Inserir lâmina 1 de 3 Inserir lâmina 2 de 3 Inserir lâmina 3 de 3 Confirmar Can…" at bounding box center [311, 41] width 622 height 864
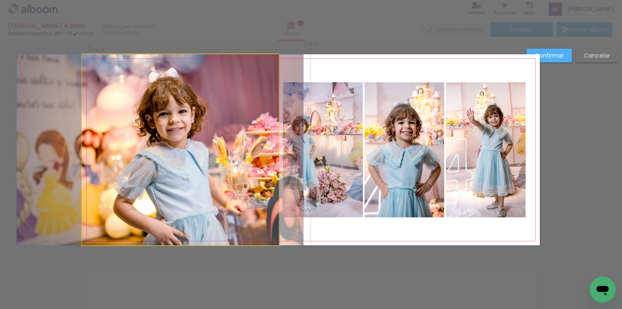
click at [118, 169] on quentale-photo at bounding box center [180, 149] width 197 height 191
click at [118, 169] on div at bounding box center [177, 160] width 197 height 213
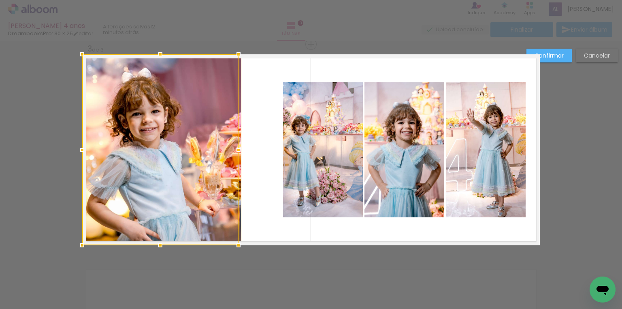
drag, startPoint x: 271, startPoint y: 152, endPoint x: 276, endPoint y: 152, distance: 4.9
click at [276, 152] on album-spread "3 de 3" at bounding box center [311, 149] width 458 height 191
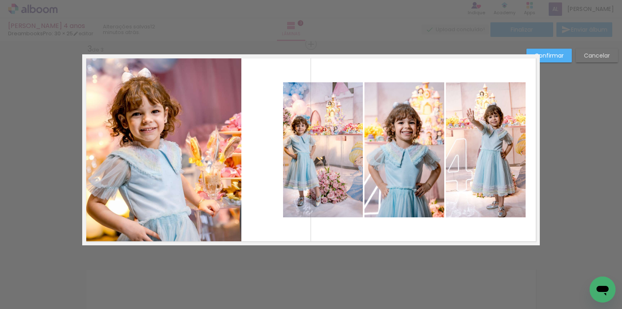
click at [239, 149] on quentale-layouter at bounding box center [311, 149] width 458 height 191
click at [213, 152] on quentale-photo at bounding box center [161, 149] width 159 height 191
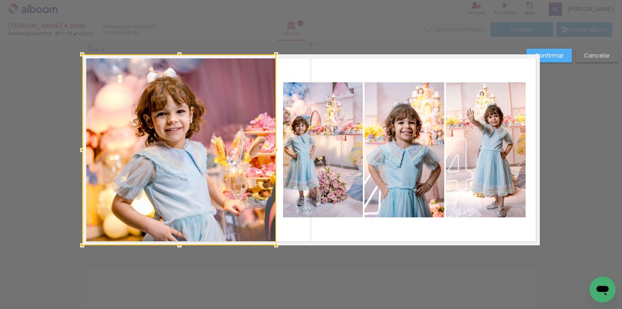
drag, startPoint x: 241, startPoint y: 152, endPoint x: 276, endPoint y: 156, distance: 35.0
click at [276, 156] on div at bounding box center [276, 150] width 16 height 16
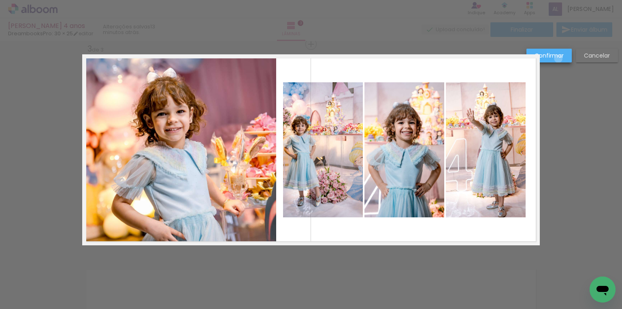
click at [0, 0] on slot "Confirmar" at bounding box center [0, 0] width 0 height 0
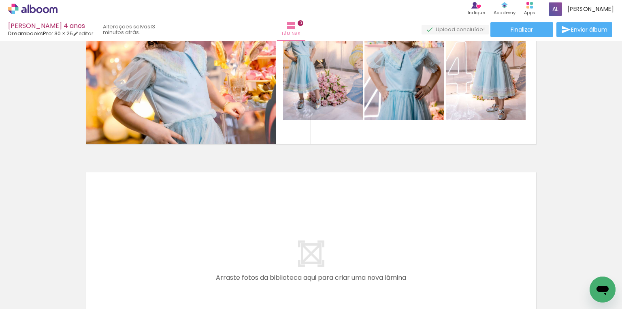
scroll to position [0, 1319]
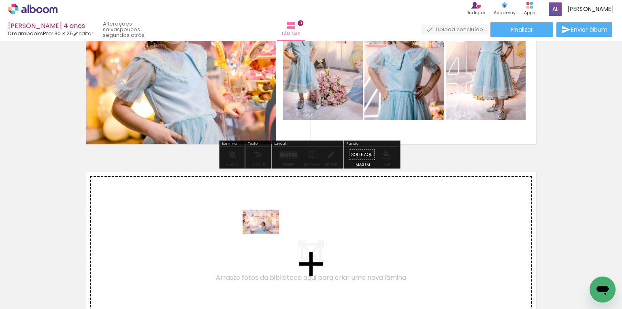
drag, startPoint x: 268, startPoint y: 284, endPoint x: 336, endPoint y: 282, distance: 68.5
click at [267, 233] on quentale-workspace at bounding box center [311, 154] width 622 height 309
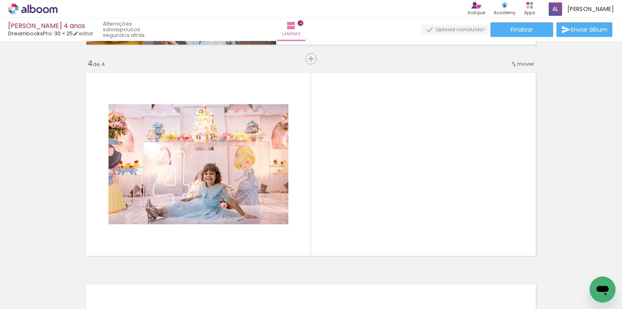
scroll to position [643, 0]
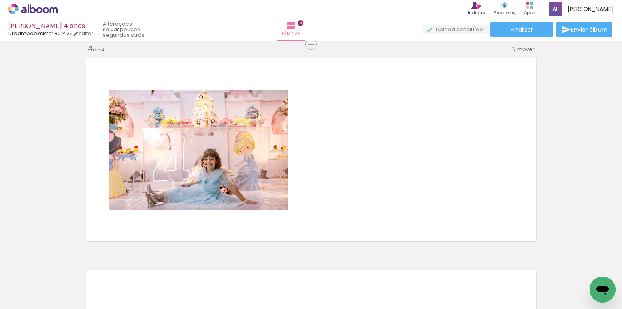
drag, startPoint x: 359, startPoint y: 244, endPoint x: 374, endPoint y: 227, distance: 23.3
click at [363, 225] on quentale-workspace at bounding box center [311, 154] width 622 height 309
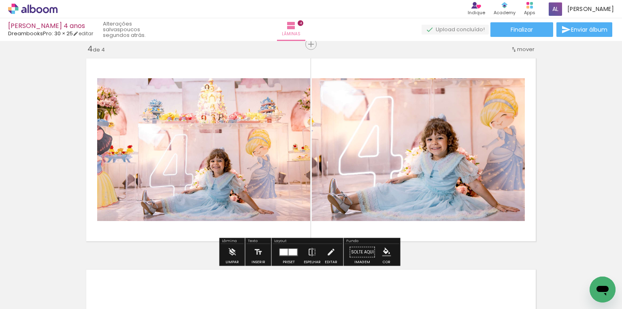
drag, startPoint x: 392, startPoint y: 280, endPoint x: 455, endPoint y: 204, distance: 99.3
click at [455, 204] on quentale-workspace at bounding box center [311, 154] width 622 height 309
